Goal: Task Accomplishment & Management: Complete application form

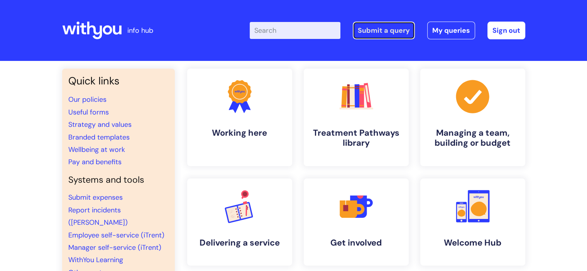
click at [385, 32] on link "Submit a query" at bounding box center [384, 31] width 62 height 18
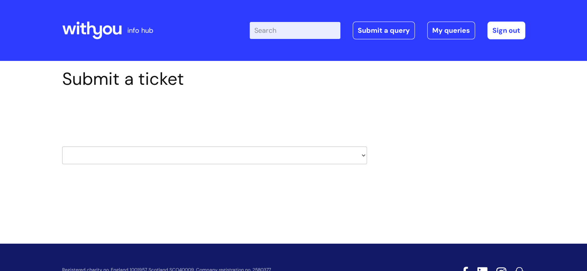
click at [363, 153] on select "HR / People IT and Support Clinical Drug Alerts Finance Accounts Data Support T…" at bounding box center [214, 156] width 305 height 18
select select "finance_accounts"
click at [62, 147] on select "HR / People IT and Support Clinical Drug Alerts Finance Accounts Data Support T…" at bounding box center [214, 156] width 305 height 18
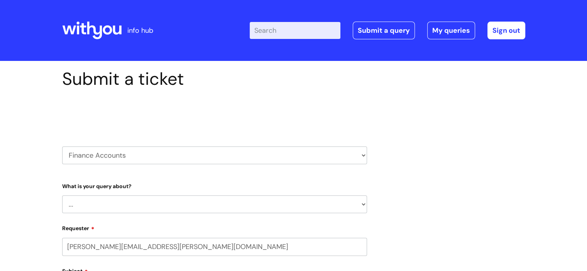
click at [364, 205] on select "... Finance Systems Finance Requests (inc. Expenses) Invoices Research" at bounding box center [214, 205] width 305 height 18
select select "Invoices"
click at [62, 196] on select "... Finance Systems Finance Requests (inc. Expenses) Invoices Research" at bounding box center [214, 205] width 305 height 18
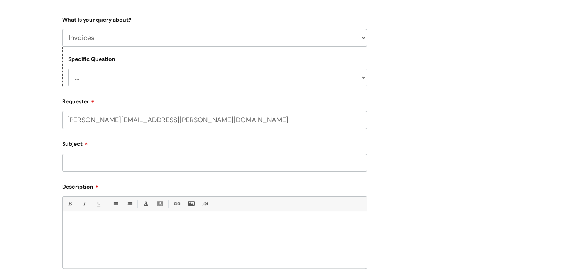
scroll to position [168, 0]
click at [364, 75] on select "... Customer Invoice Supplier Invoices" at bounding box center [217, 76] width 299 height 18
click at [68, 67] on select "... Customer Invoice Supplier Invoices" at bounding box center [217, 76] width 299 height 18
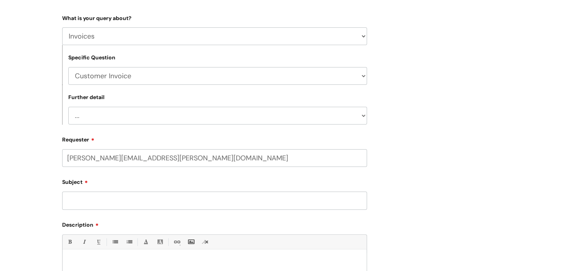
click at [360, 114] on select "... Payment Dates Remittance advice requests Urgent payment processing Invoices…" at bounding box center [217, 116] width 299 height 18
click at [359, 74] on select "... Customer Invoice Supplier Invoices" at bounding box center [217, 76] width 299 height 18
select select "Supplier Invoices"
click at [68, 67] on select "... Customer Invoice Supplier Invoices" at bounding box center [217, 76] width 299 height 18
click at [363, 112] on select "... Invoices to add to Basware Payment Dates Remittance advice requests Urgent …" at bounding box center [217, 116] width 299 height 18
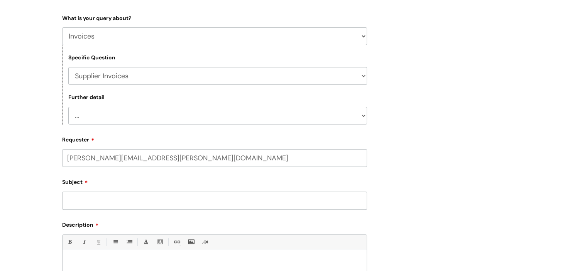
select select "Payment Dates"
click at [68, 107] on select "... Invoices to add to Basware Payment Dates Remittance advice requests Urgent …" at bounding box center [217, 116] width 299 height 18
click at [133, 202] on input "Subject" at bounding box center [214, 201] width 305 height 18
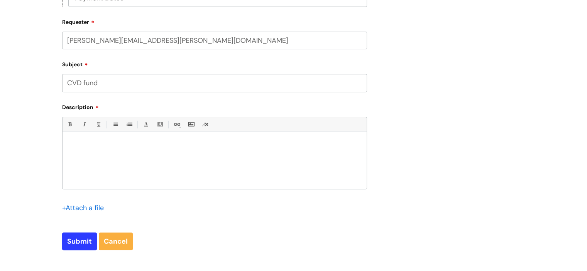
scroll to position [291, 0]
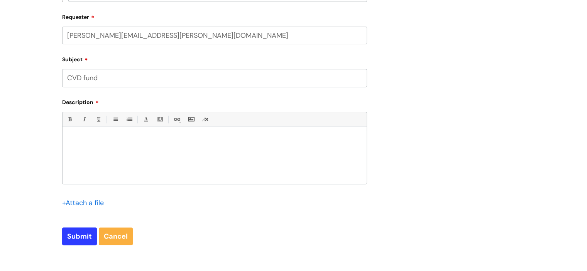
type input "CVD fund"
click at [76, 134] on div at bounding box center [215, 157] width 304 height 53
paste div
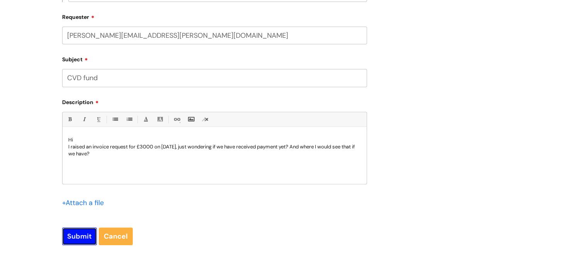
click at [83, 234] on input "Submit" at bounding box center [79, 237] width 35 height 18
type input "Please Wait..."
